Goal: Find specific page/section: Find specific page/section

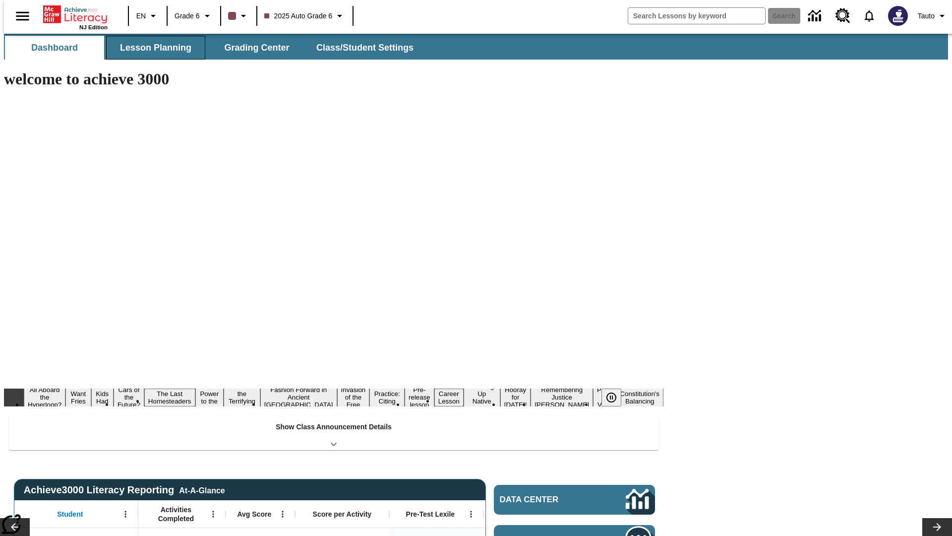
click at [152, 48] on span "Lesson Planning" at bounding box center [155, 47] width 71 height 11
